Goal: Find specific page/section: Find specific page/section

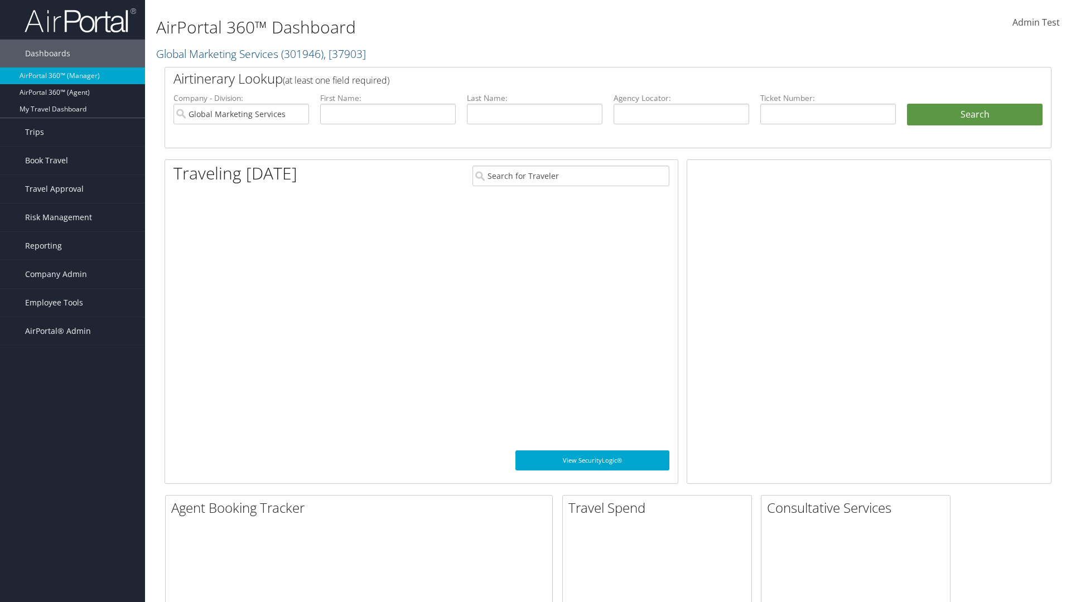
click at [72, 274] on span "Company Admin" at bounding box center [56, 274] width 62 height 28
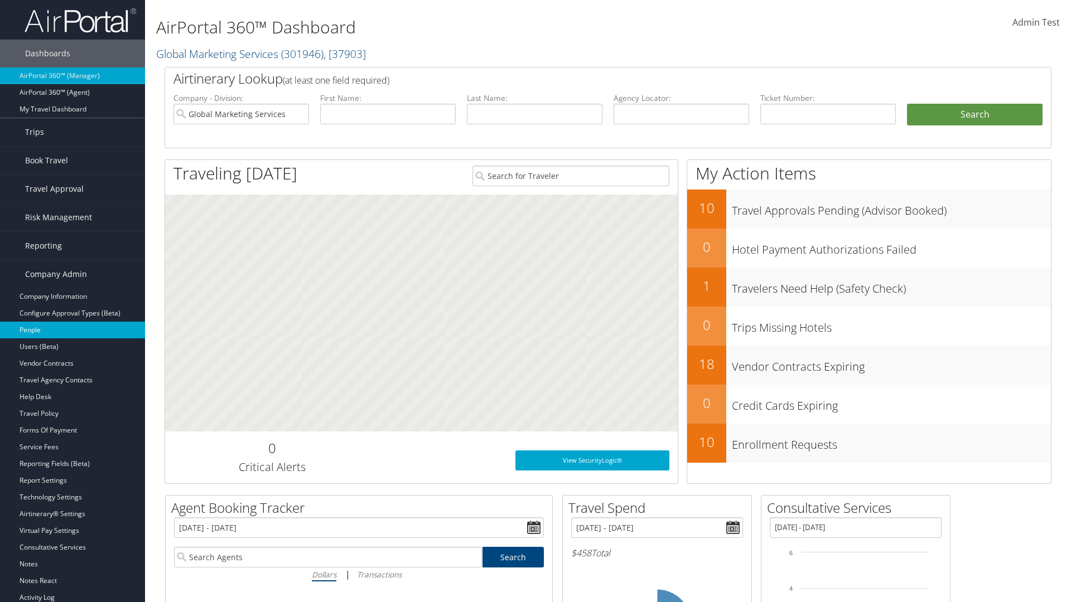
click at [72, 330] on link "People" at bounding box center [72, 330] width 145 height 17
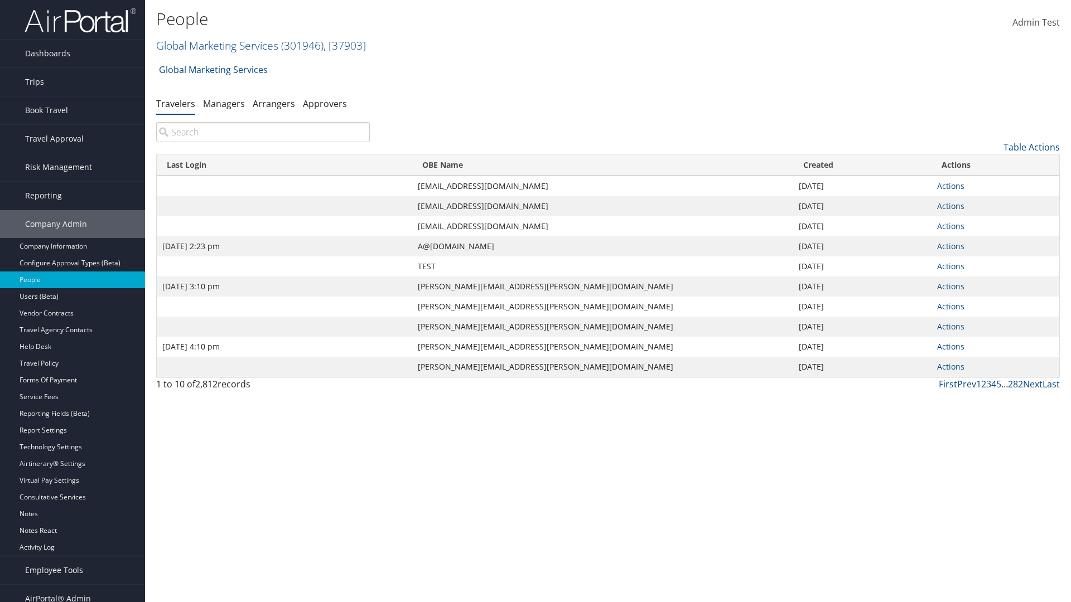
click at [263, 132] on input "search" at bounding box center [263, 132] width 214 height 20
type input "[DATE] 2:23 pm"
